Goal: Task Accomplishment & Management: Manage account settings

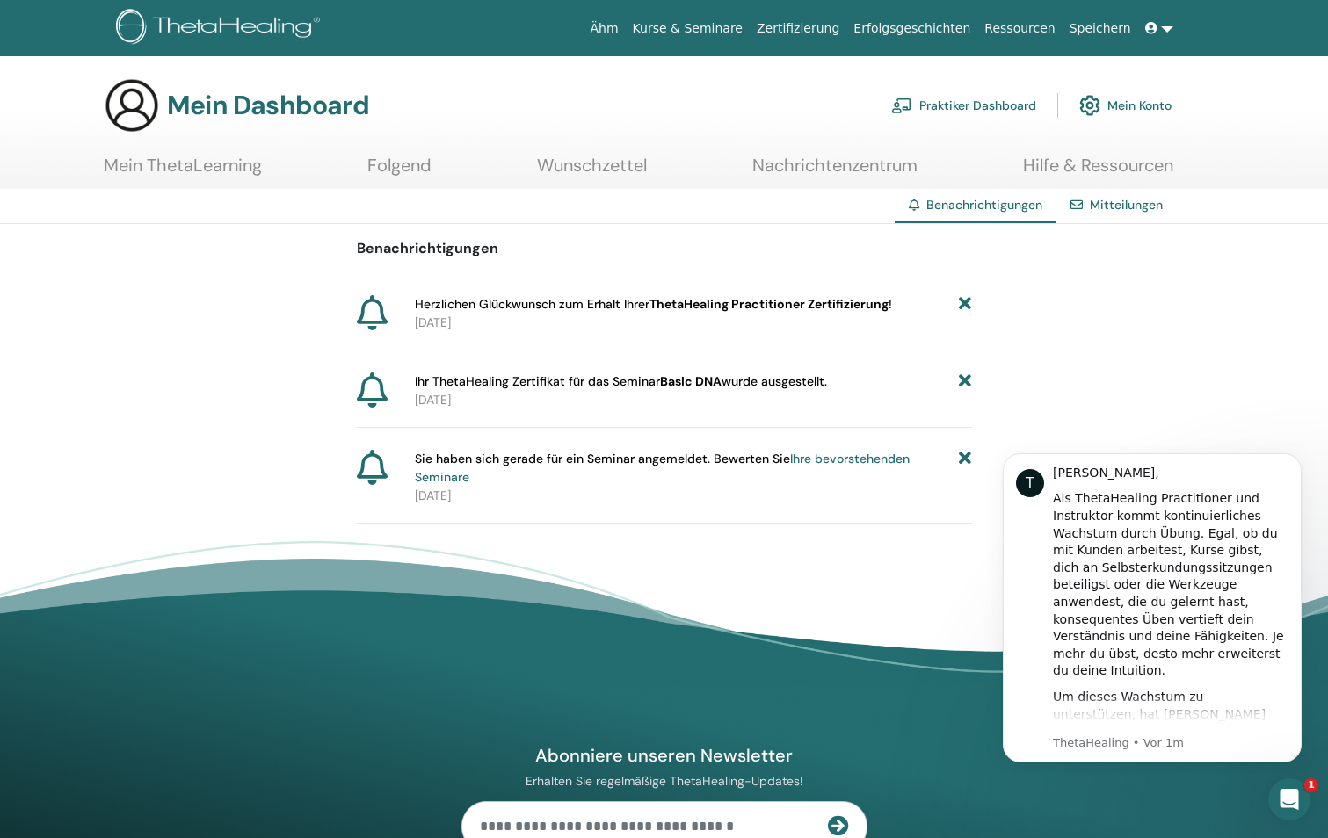
click at [605, 382] on span "Ihr ThetaHealing Zertifikat für das Seminar Basic DNA wurde ausgestellt." at bounding box center [621, 382] width 412 height 18
click at [469, 400] on p "2025-09-16" at bounding box center [693, 400] width 557 height 18
click at [529, 308] on span "Herzlichen Glückwunsch zum Erhalt Ihrer ThetaHealing Practitioner Zertifizierun…" at bounding box center [653, 304] width 477 height 18
click at [689, 309] on b "ThetaHealing Practitioner Zertifizierung" at bounding box center [768, 304] width 239 height 16
click at [690, 309] on b "ThetaHealing Practitioner Zertifizierung" at bounding box center [768, 304] width 239 height 16
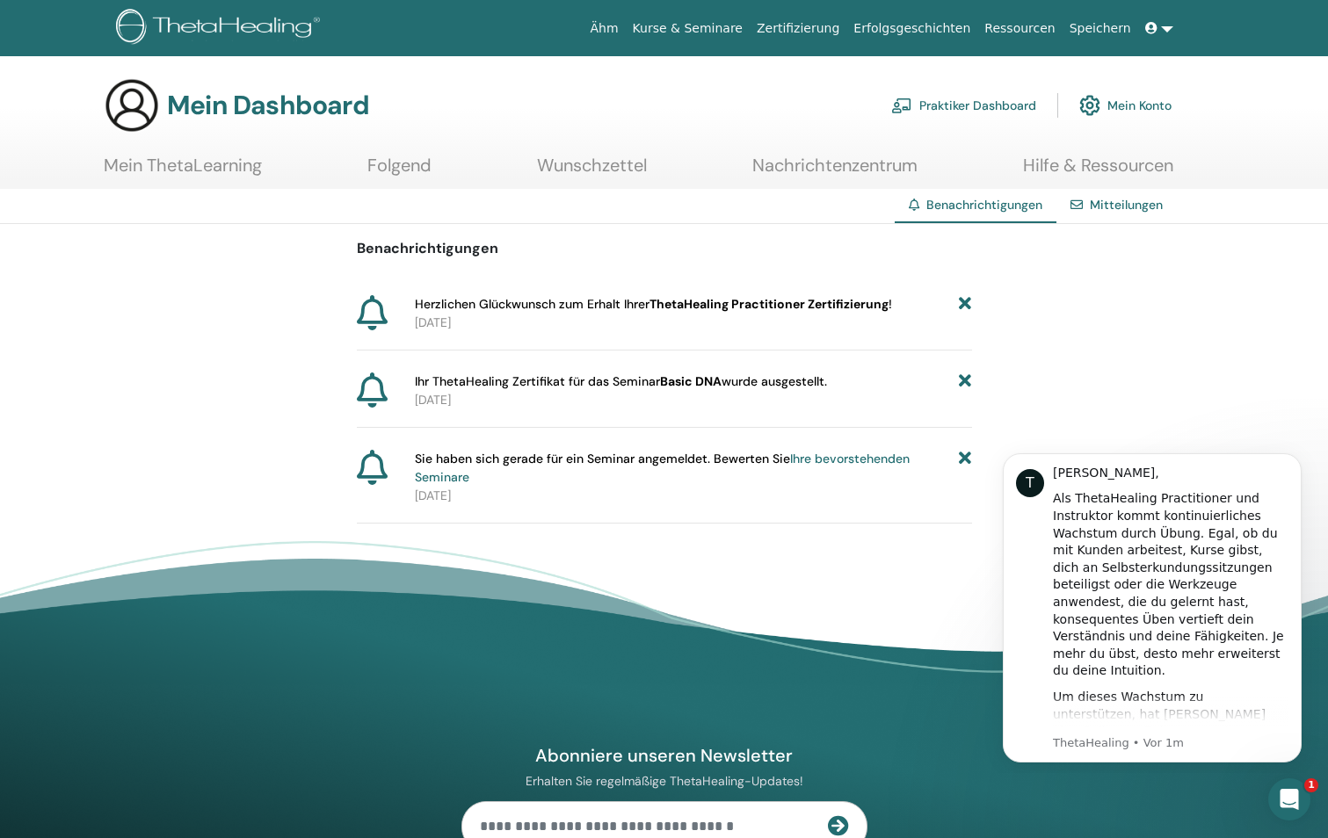
click at [375, 393] on icon at bounding box center [372, 390] width 31 height 35
click at [1089, 207] on div "Mitteilungen" at bounding box center [1116, 205] width 120 height 33
click at [1095, 207] on link "Mitteilungen" at bounding box center [1126, 205] width 73 height 16
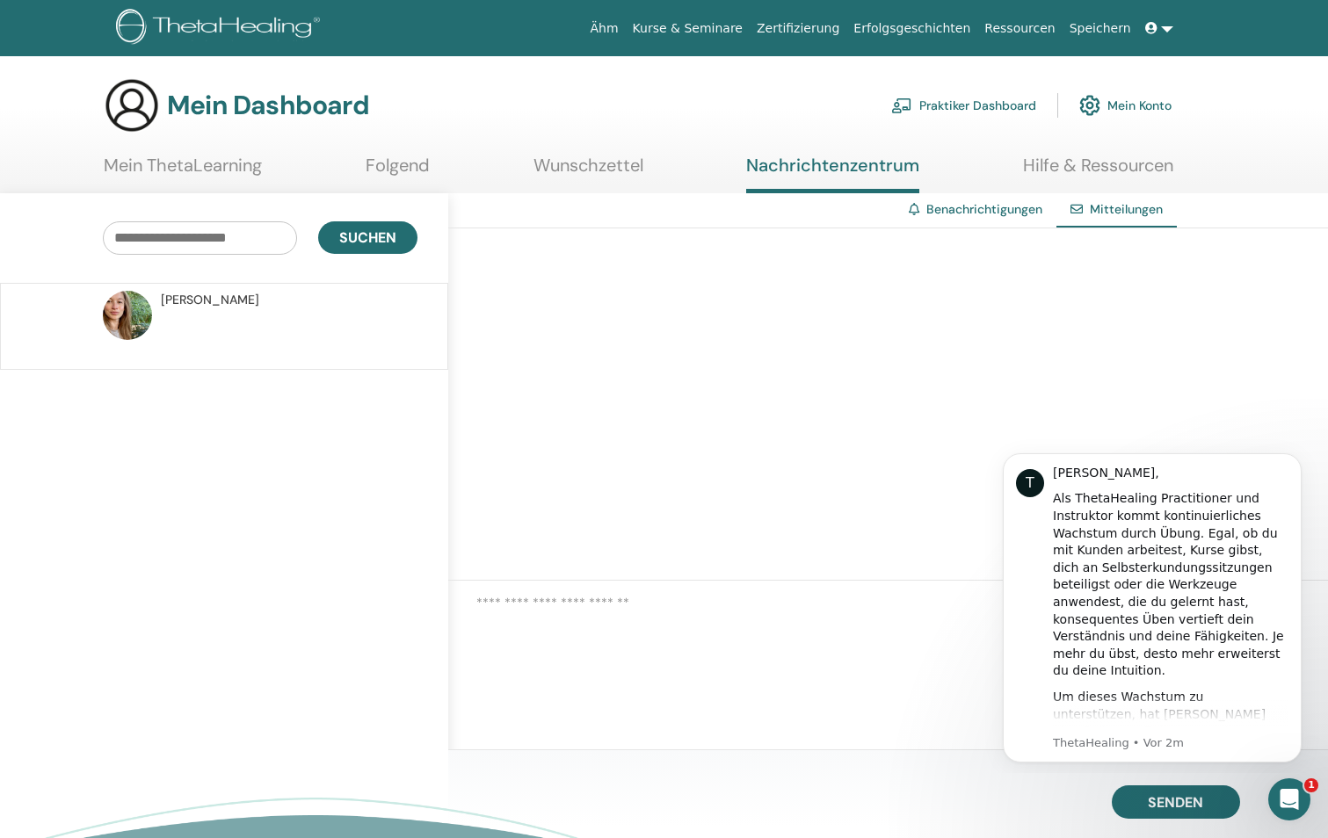
click at [1164, 109] on font "Mein Konto" at bounding box center [1139, 106] width 64 height 16
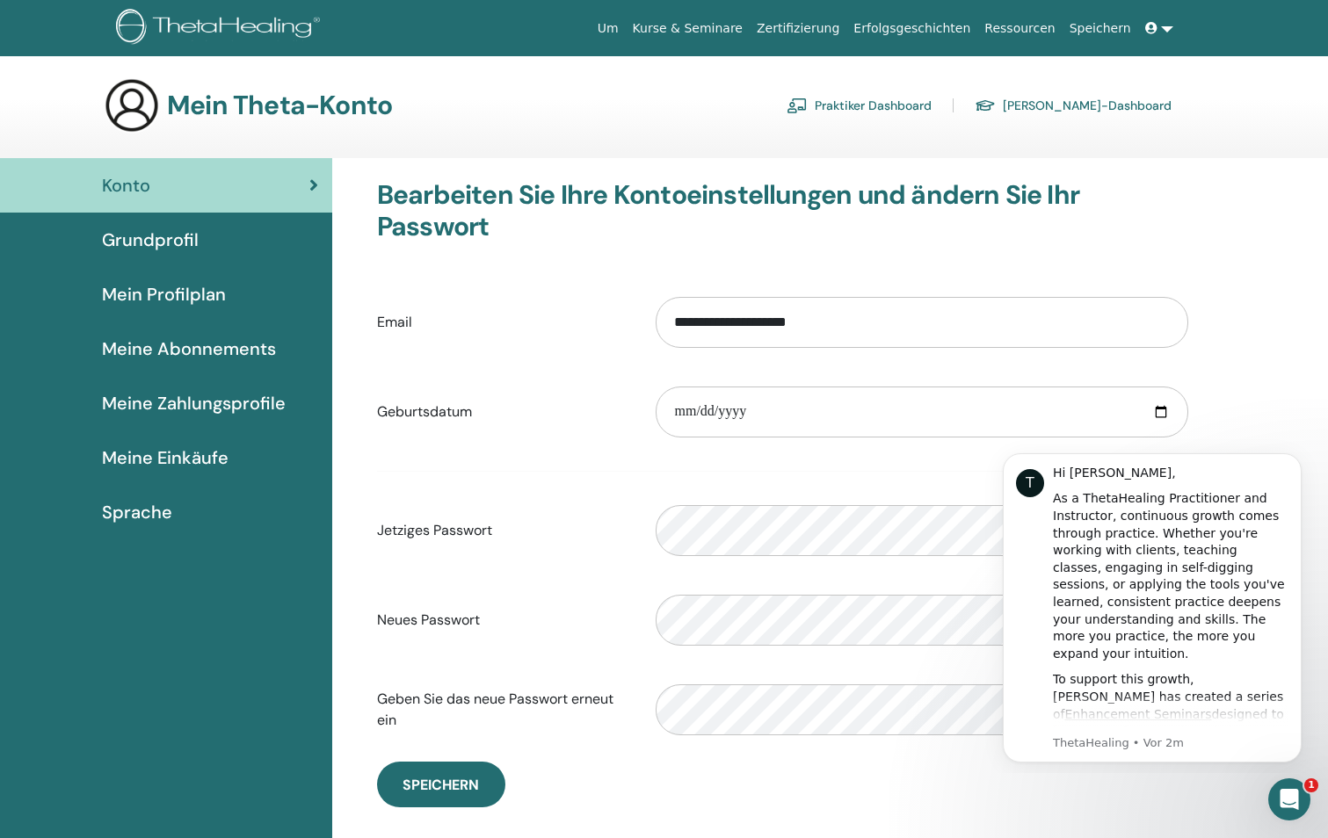
click at [187, 405] on span "Meine Zahlungsprofile" at bounding box center [194, 403] width 184 height 26
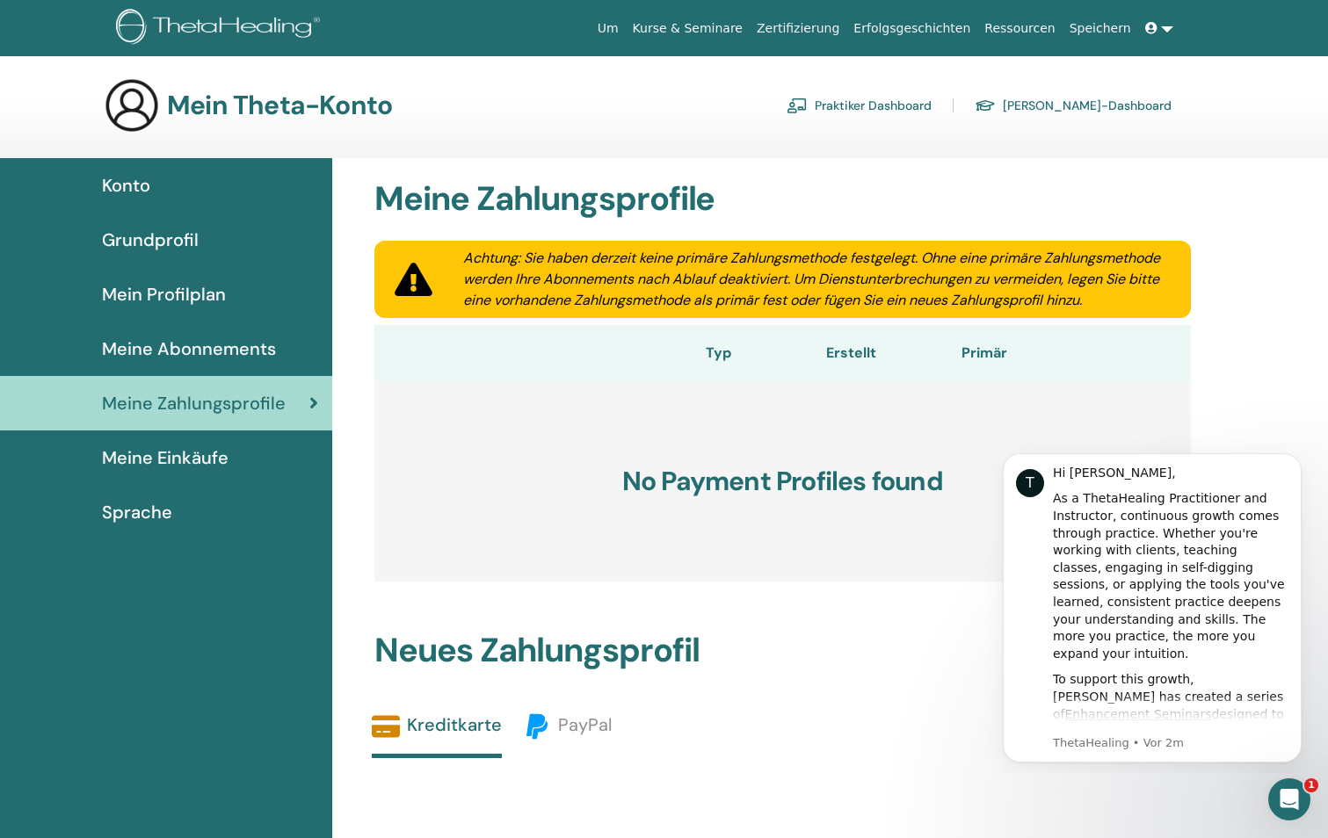
click at [1053, 104] on link "[PERSON_NAME]-Dashboard" at bounding box center [1073, 105] width 197 height 28
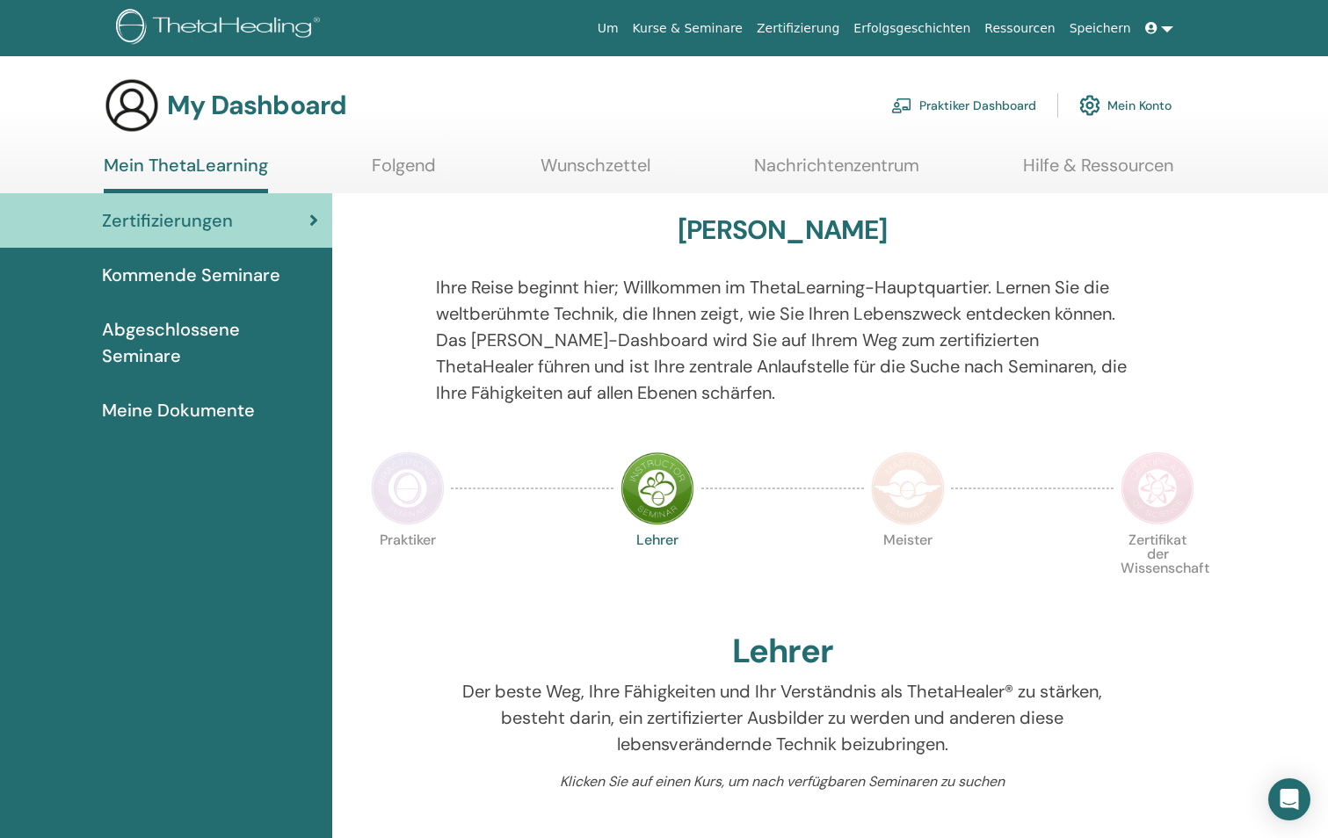
click at [181, 336] on span "Abgeschlossene Seminare" at bounding box center [210, 342] width 216 height 53
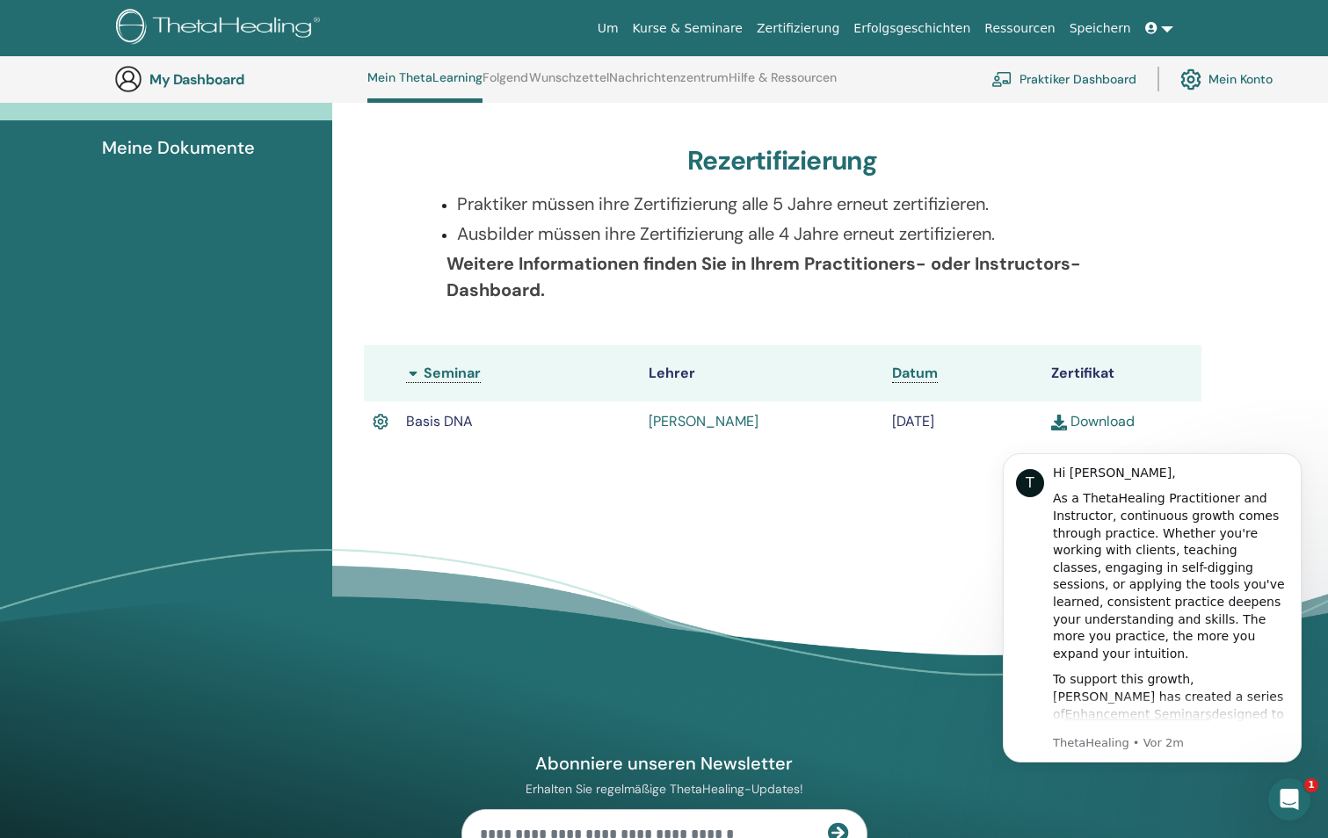
scroll to position [310, 0]
click at [1064, 427] on img at bounding box center [1059, 422] width 16 height 16
